Goal: Information Seeking & Learning: Learn about a topic

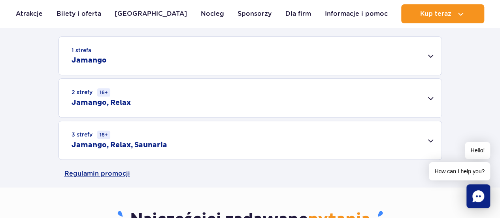
scroll to position [264, 0]
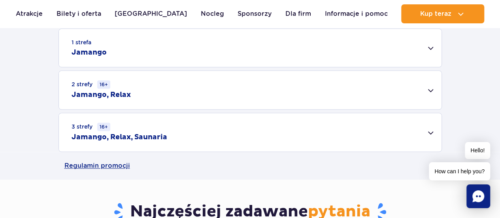
click at [427, 91] on div "2 strefy 16+ Jamango, Relax" at bounding box center [250, 90] width 382 height 38
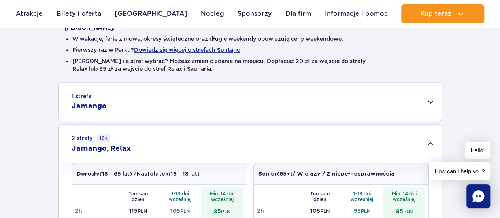
scroll to position [206, 0]
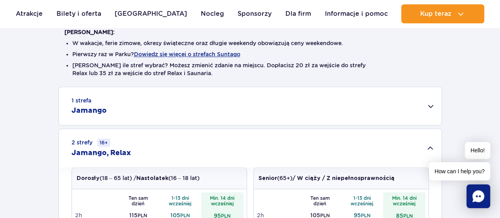
click at [433, 96] on div "1 strefa Jamango" at bounding box center [250, 106] width 382 height 38
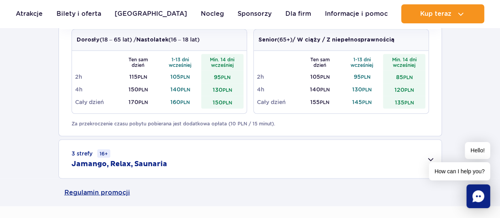
scroll to position [651, 0]
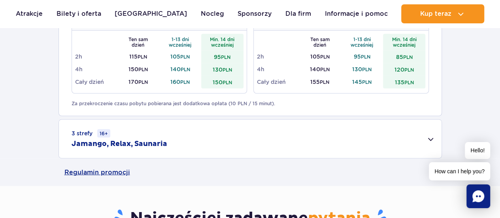
click at [437, 137] on div "3 strefy 16+ Jamango, Relax, Saunaria" at bounding box center [250, 138] width 382 height 38
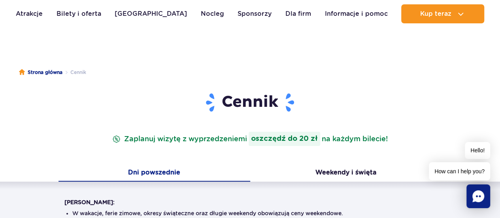
scroll to position [0, 0]
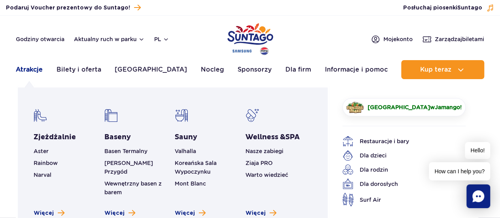
click at [26, 73] on link "Atrakcje" at bounding box center [29, 69] width 27 height 19
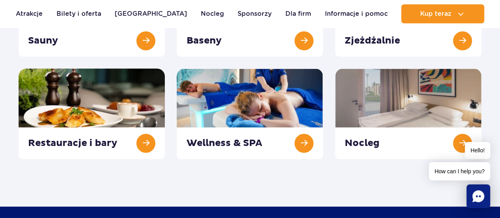
scroll to position [188, 0]
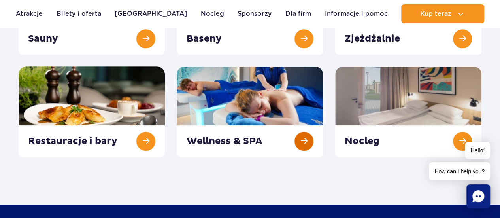
click at [311, 138] on link at bounding box center [250, 111] width 146 height 90
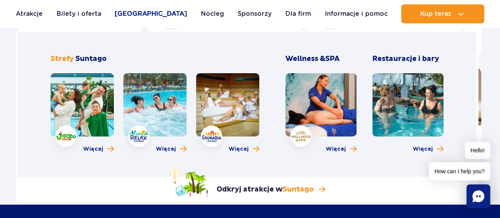
click at [149, 11] on link "[GEOGRAPHIC_DATA]" at bounding box center [151, 13] width 72 height 19
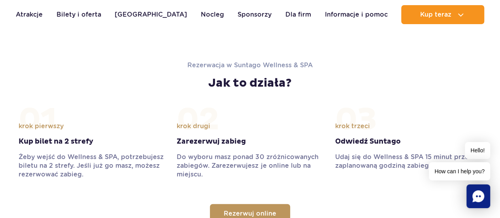
scroll to position [913, 0]
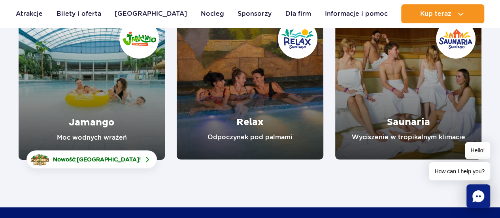
scroll to position [134, 0]
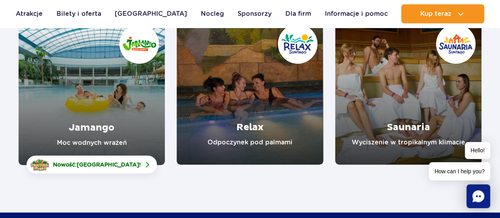
click at [250, 136] on link "Relax" at bounding box center [250, 91] width 146 height 146
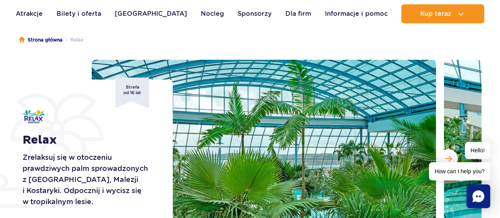
scroll to position [66, 0]
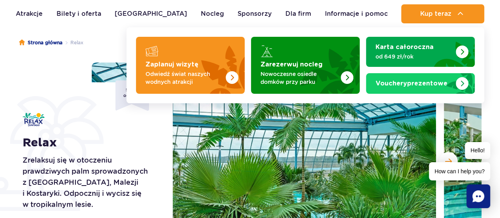
drag, startPoint x: 483, startPoint y: 20, endPoint x: 484, endPoint y: 26, distance: 5.5
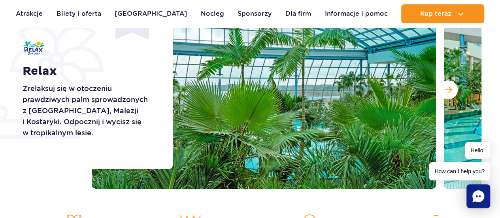
scroll to position [131, 0]
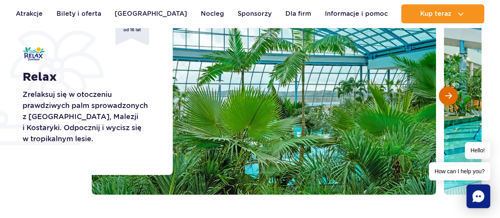
click at [451, 87] on button "Następny slajd" at bounding box center [447, 95] width 19 height 19
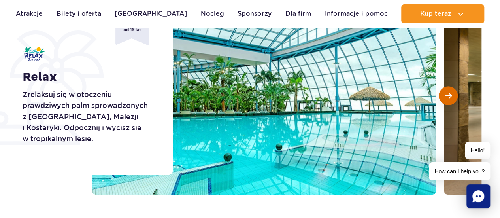
click at [451, 94] on span "Następny slajd" at bounding box center [448, 95] width 7 height 7
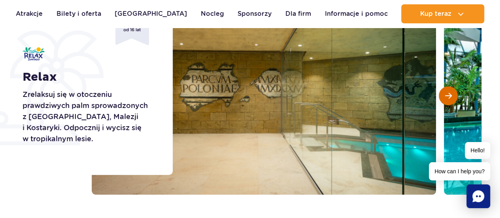
click at [451, 94] on span "Następny slajd" at bounding box center [448, 95] width 7 height 7
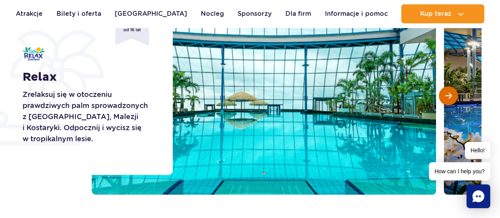
click at [451, 94] on span "Następny slajd" at bounding box center [448, 95] width 7 height 7
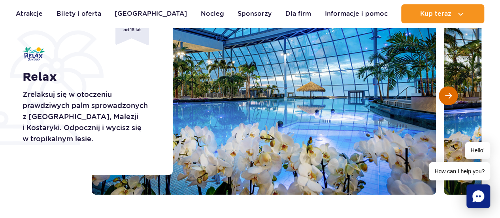
click at [451, 94] on span "Następny slajd" at bounding box center [448, 95] width 7 height 7
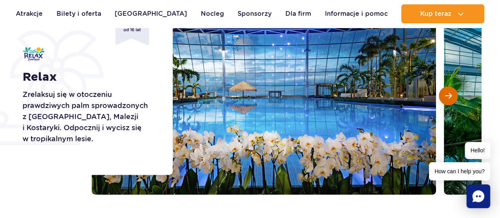
click at [451, 94] on span "Następny slajd" at bounding box center [448, 95] width 7 height 7
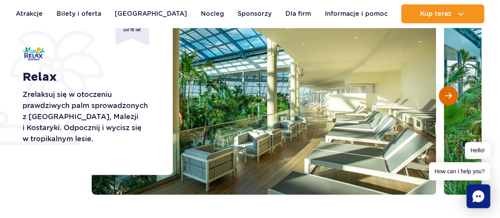
click at [451, 94] on span "Następny slajd" at bounding box center [448, 95] width 7 height 7
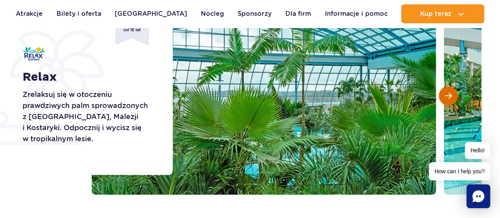
click at [451, 94] on span "Następny slajd" at bounding box center [448, 95] width 7 height 7
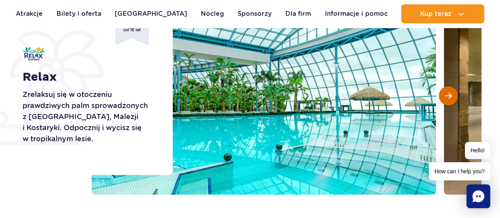
click at [451, 94] on span "Następny slajd" at bounding box center [448, 95] width 7 height 7
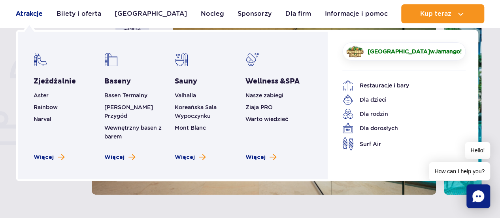
click at [21, 8] on link "Atrakcje" at bounding box center [29, 13] width 27 height 19
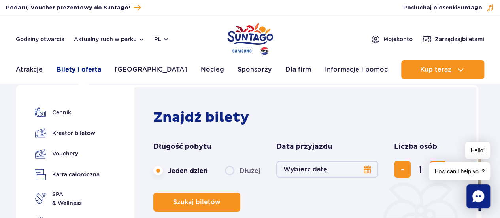
click at [78, 63] on link "Bilety i oferta" at bounding box center [78, 69] width 45 height 19
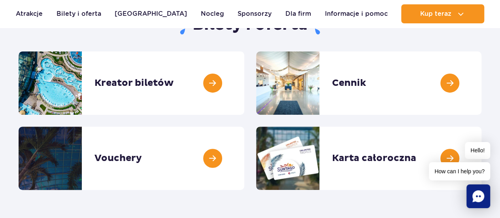
scroll to position [104, 0]
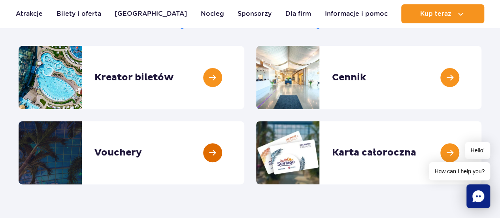
click at [244, 153] on link at bounding box center [244, 152] width 0 height 63
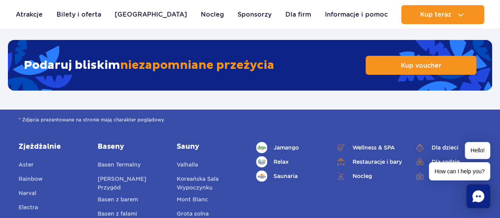
scroll to position [1326, 0]
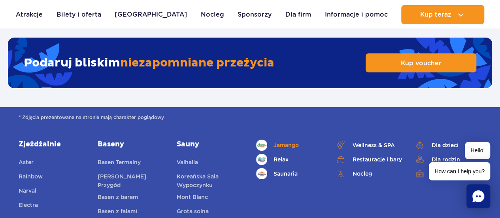
click at [290, 141] on span "Jamango" at bounding box center [285, 145] width 25 height 9
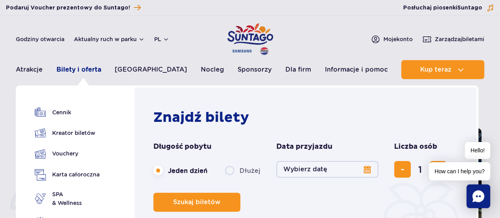
click at [79, 70] on link "Bilety i oferta" at bounding box center [78, 69] width 45 height 19
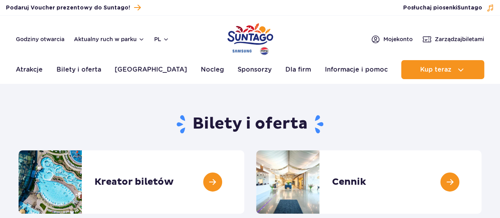
click at [79, 70] on link "Bilety i oferta" at bounding box center [78, 69] width 45 height 19
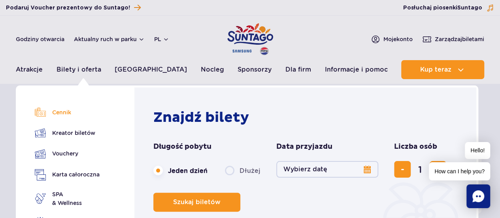
click at [66, 117] on link "Cennik" at bounding box center [67, 112] width 65 height 11
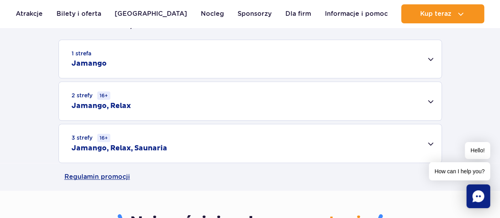
scroll to position [255, 0]
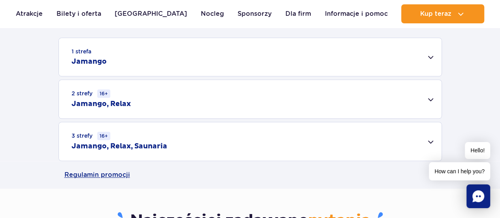
click at [435, 60] on div "1 strefa Jamango" at bounding box center [250, 57] width 382 height 38
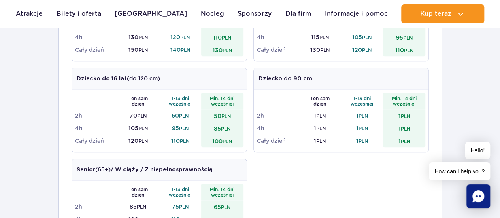
scroll to position [375, 0]
